Goal: Task Accomplishment & Management: Manage account settings

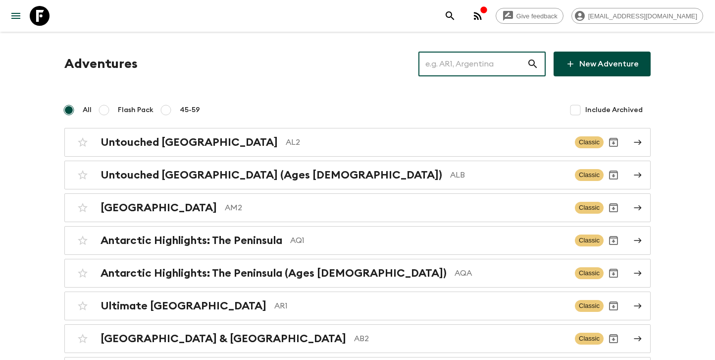
click at [460, 66] on input "text" at bounding box center [473, 64] width 108 height 28
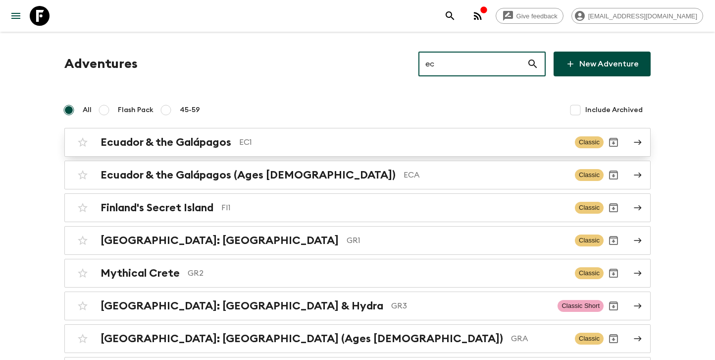
type input "ec"
click at [202, 146] on h2 "Ecuador & the Galápagos" at bounding box center [166, 142] width 131 height 13
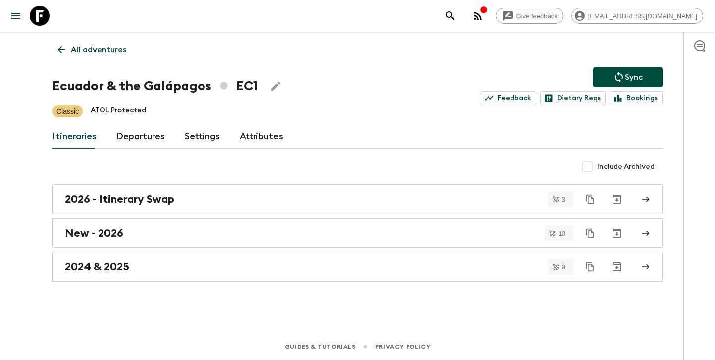
click at [129, 142] on link "Departures" at bounding box center [140, 137] width 49 height 24
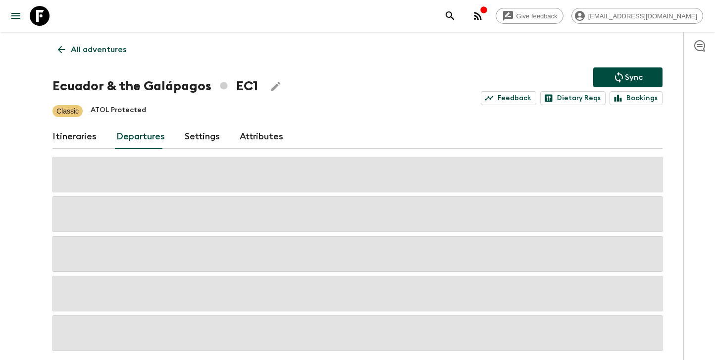
click at [90, 138] on link "Itineraries" at bounding box center [75, 137] width 44 height 24
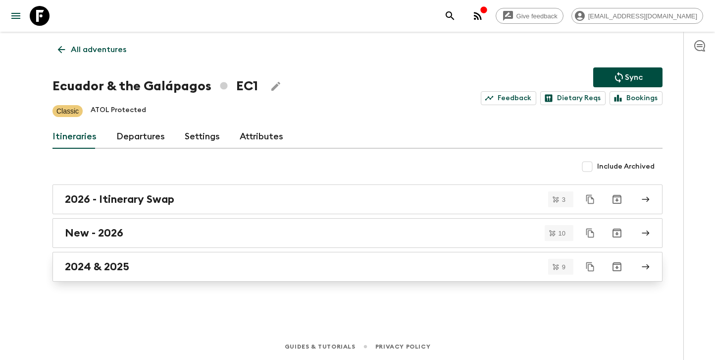
click at [129, 261] on h2 "2024 & 2025" at bounding box center [97, 266] width 64 height 13
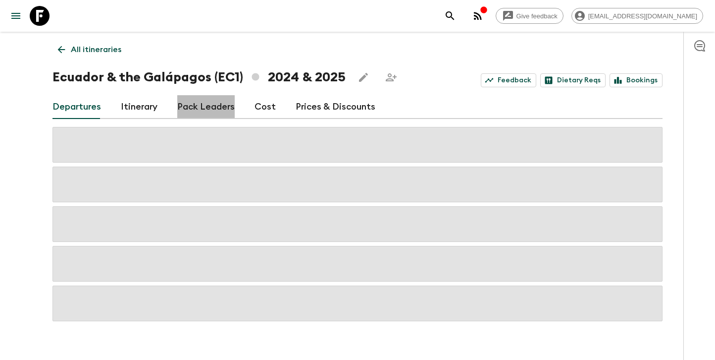
click at [220, 106] on link "Pack Leaders" at bounding box center [205, 107] width 57 height 24
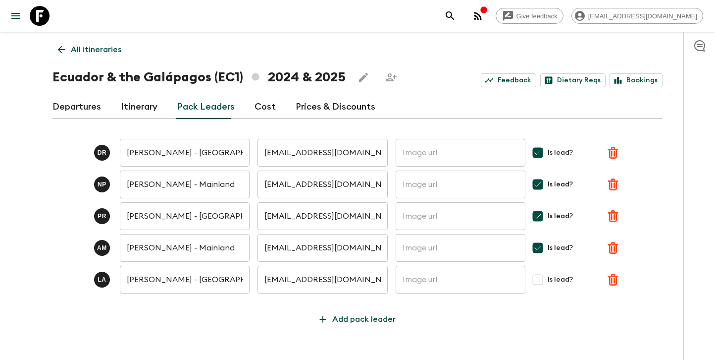
click at [614, 154] on icon "button" at bounding box center [613, 153] width 10 height 12
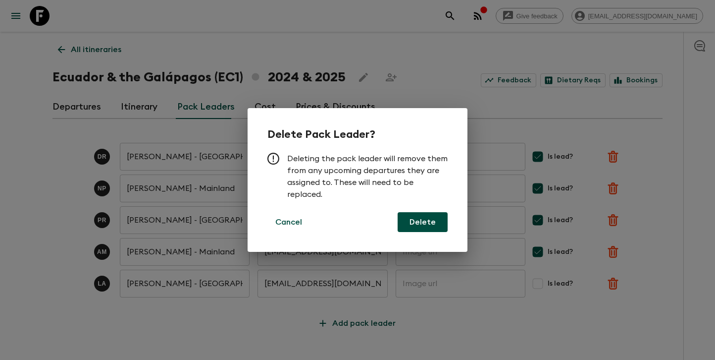
click at [433, 221] on button "Delete" at bounding box center [423, 222] width 50 height 20
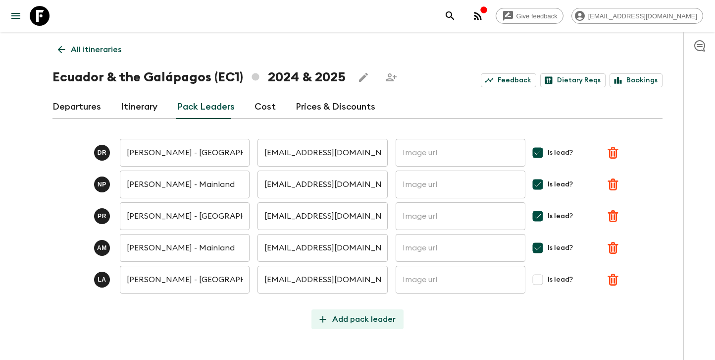
click at [356, 313] on p "Add pack leader" at bounding box center [363, 319] width 63 height 12
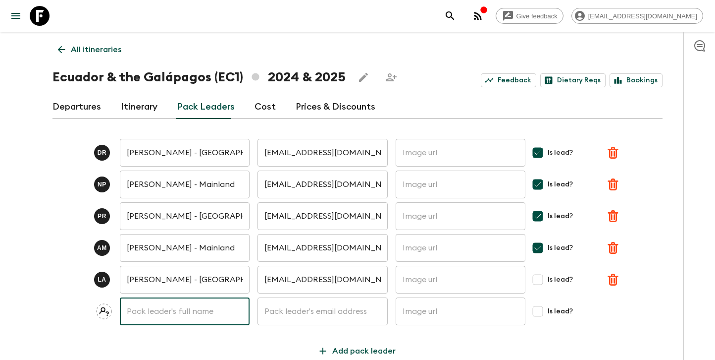
click at [186, 301] on input "text" at bounding box center [185, 311] width 130 height 28
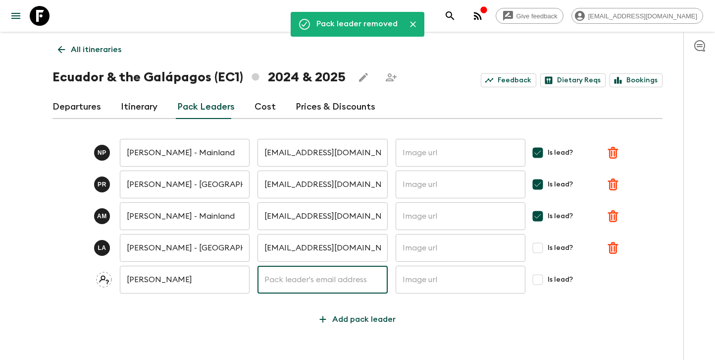
click at [288, 280] on input "text" at bounding box center [323, 279] width 130 height 28
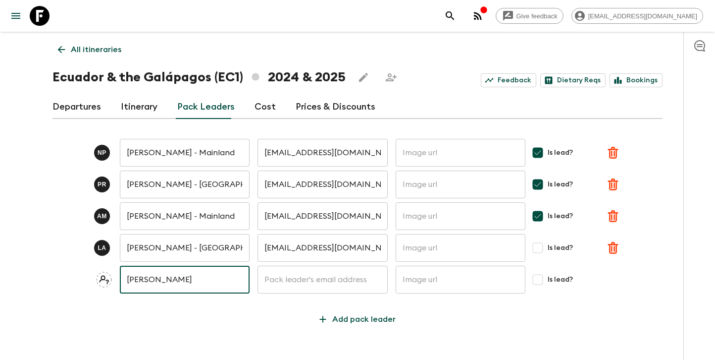
click at [209, 278] on input "[PERSON_NAME]" at bounding box center [185, 279] width 130 height 28
type input "[PERSON_NAME]"
click at [325, 280] on input "text" at bounding box center [323, 279] width 130 height 28
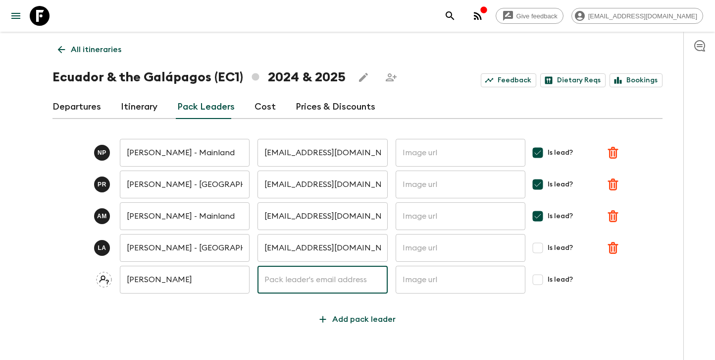
click at [289, 280] on input "text" at bounding box center [323, 279] width 130 height 28
paste input "[EMAIL_ADDRESS][DOMAIN_NAME]"
type input "[EMAIL_ADDRESS][DOMAIN_NAME]"
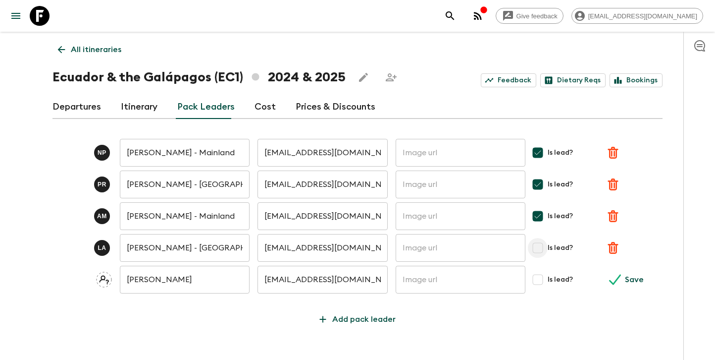
click at [540, 248] on input "Is lead?" at bounding box center [538, 248] width 20 height 20
checkbox input "true"
click at [538, 279] on input "Is lead?" at bounding box center [538, 279] width 20 height 20
checkbox input "true"
click at [194, 309] on div "N P [PERSON_NAME] - Mainland ​ [EMAIL_ADDRESS][DOMAIN_NAME] ​ ​ Is lead? P R [P…" at bounding box center [358, 228] width 610 height 202
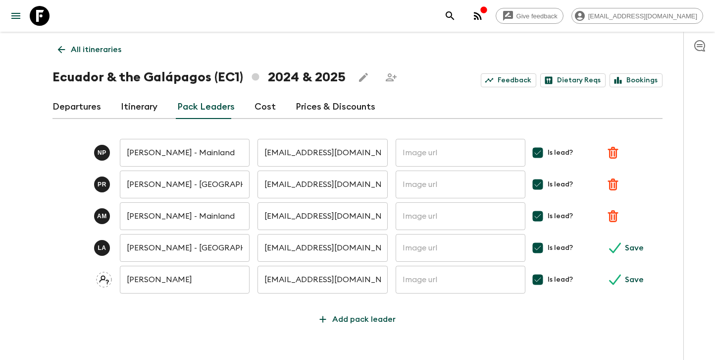
click at [190, 280] on input "[PERSON_NAME]" at bounding box center [185, 279] width 130 height 28
click at [90, 108] on link "Departures" at bounding box center [77, 107] width 49 height 24
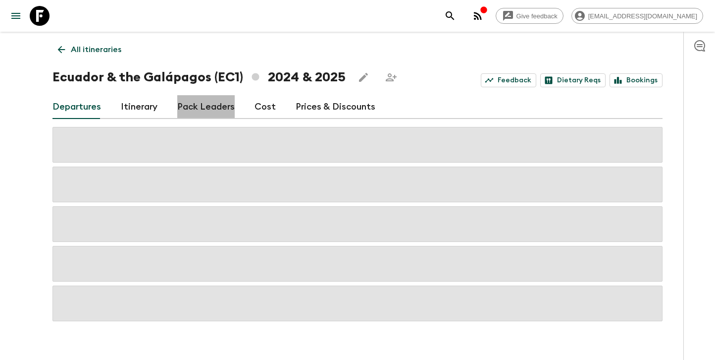
click at [217, 107] on link "Pack Leaders" at bounding box center [205, 107] width 57 height 24
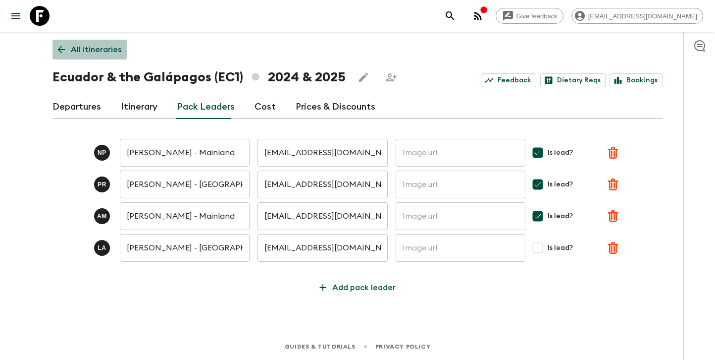
click at [113, 50] on p "All itineraries" at bounding box center [96, 50] width 51 height 12
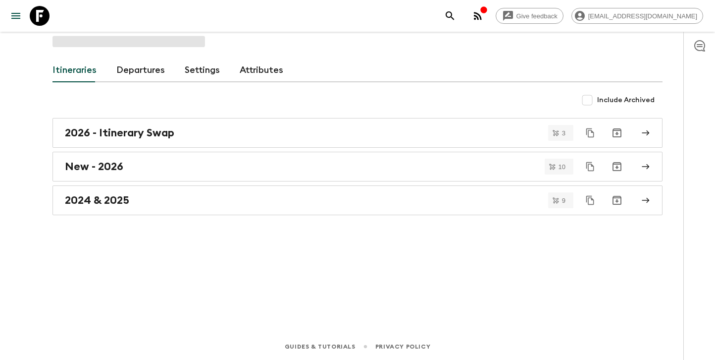
click at [87, 75] on link "Itineraries" at bounding box center [75, 70] width 44 height 24
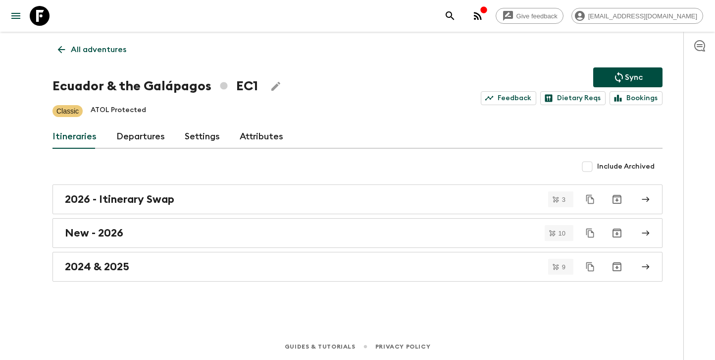
click at [92, 47] on p "All adventures" at bounding box center [98, 50] width 55 height 12
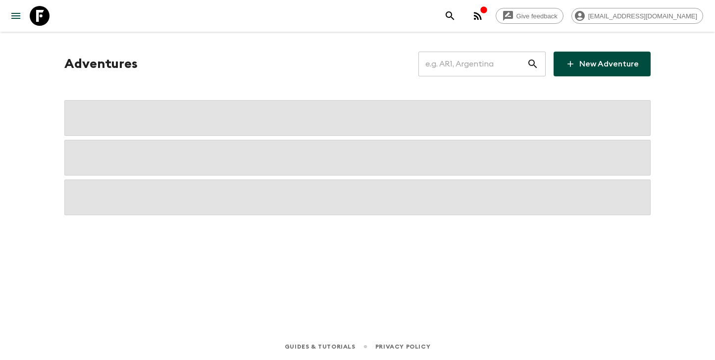
click at [454, 61] on input "text" at bounding box center [473, 64] width 108 height 28
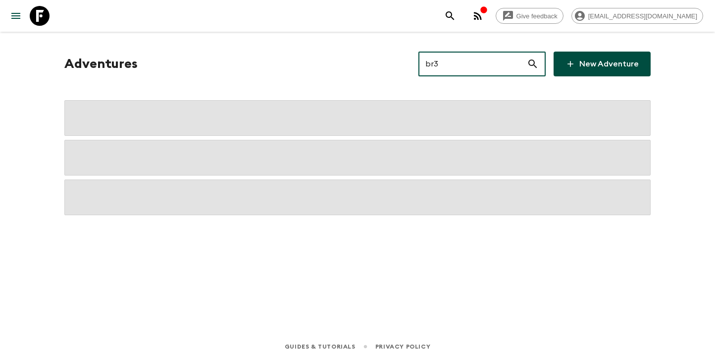
type input "br3"
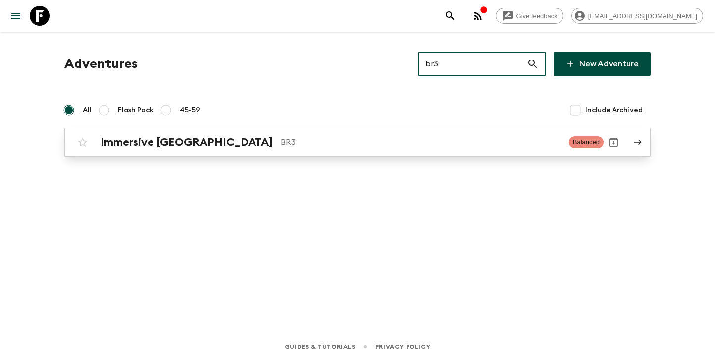
click at [218, 150] on div "Immersive [GEOGRAPHIC_DATA] BR3 Balanced" at bounding box center [338, 142] width 531 height 20
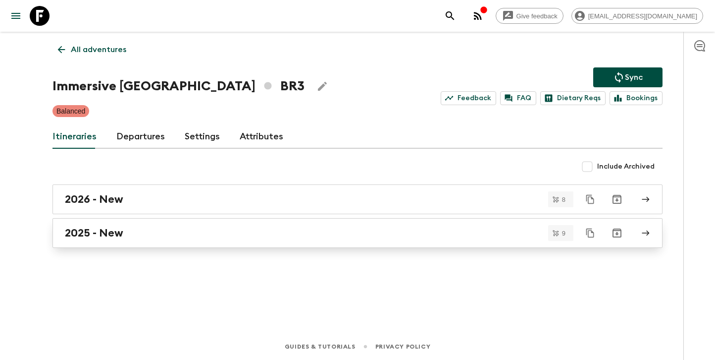
click at [152, 226] on div "2025 - New" at bounding box center [348, 232] width 567 height 13
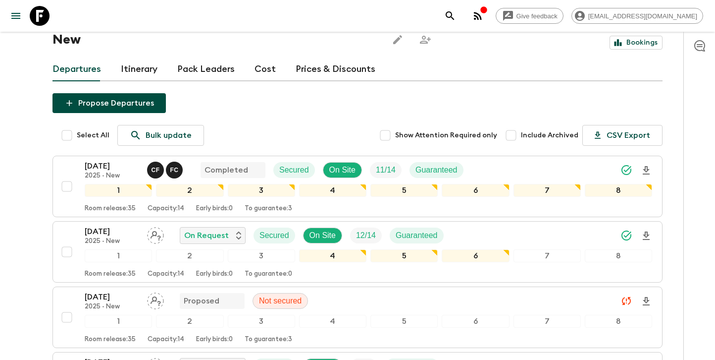
scroll to position [56, 0]
